Goal: Information Seeking & Learning: Learn about a topic

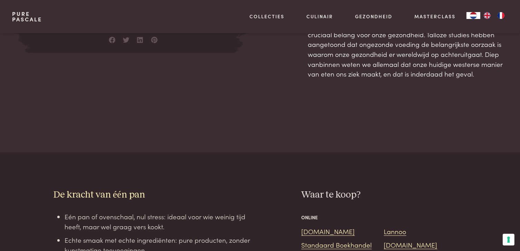
scroll to position [345, 0]
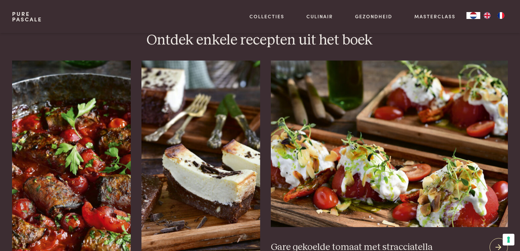
scroll to position [932, 0]
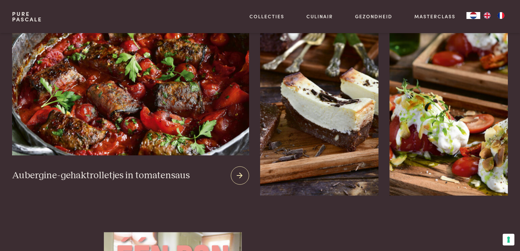
click at [143, 116] on img at bounding box center [130, 72] width 237 height 167
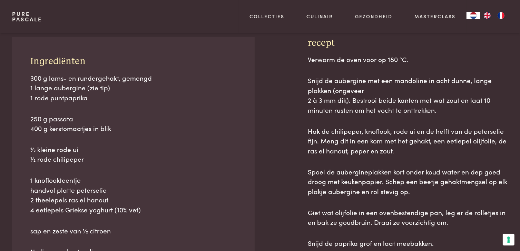
scroll to position [311, 0]
